Goal: Information Seeking & Learning: Compare options

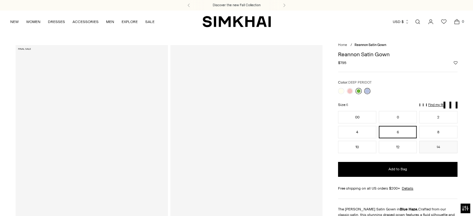
click at [359, 90] on link at bounding box center [359, 91] width 6 height 6
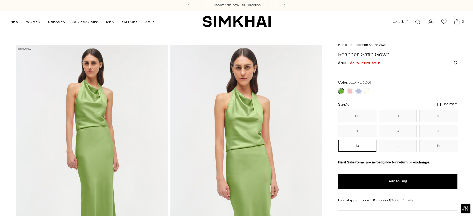
click at [406, 90] on div at bounding box center [398, 91] width 120 height 6
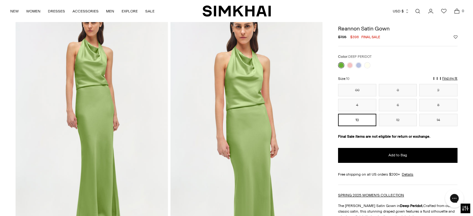
scroll to position [31, 0]
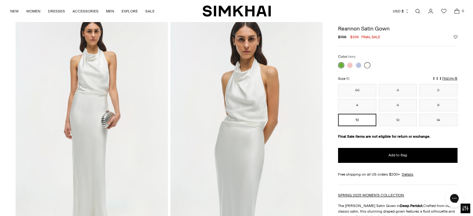
click at [368, 65] on link at bounding box center [367, 65] width 6 height 6
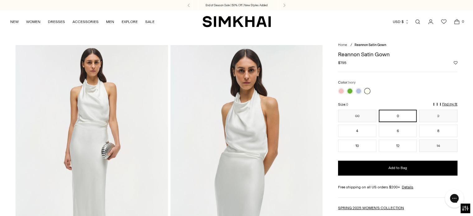
click at [345, 90] on div at bounding box center [354, 91] width 35 height 9
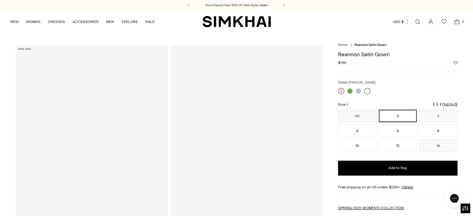
click at [343, 89] on link at bounding box center [341, 91] width 6 height 6
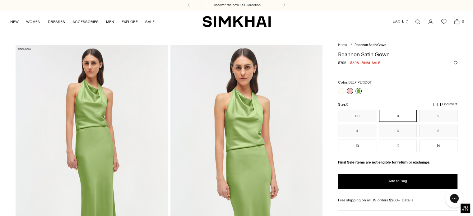
click at [358, 91] on link at bounding box center [359, 91] width 6 height 6
